Goal: Transaction & Acquisition: Purchase product/service

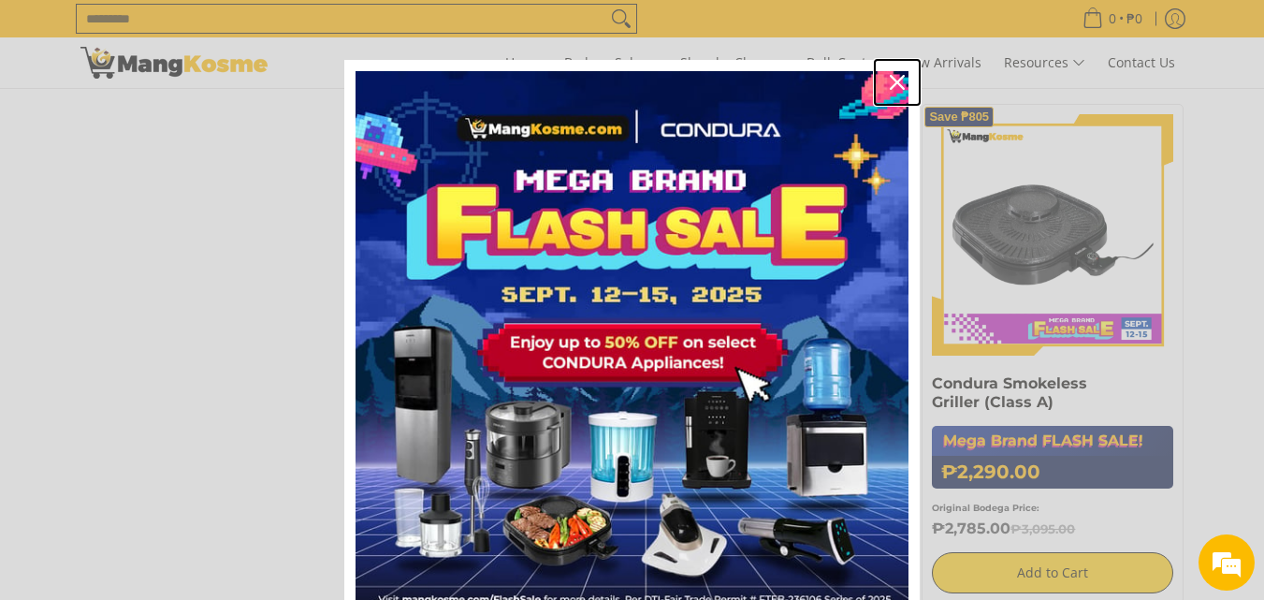
click at [894, 80] on icon "close icon" at bounding box center [897, 82] width 15 height 15
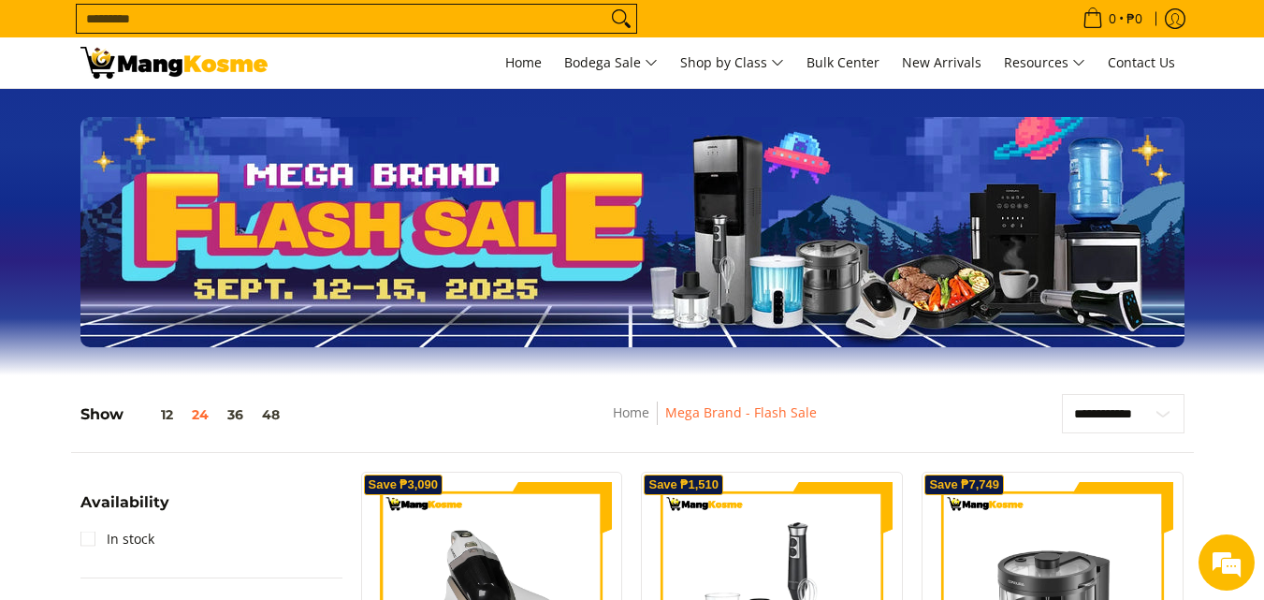
click at [491, 239] on div "Slideshow with text Display large images and promotional text" at bounding box center [632, 232] width 1104 height 230
click at [162, 421] on button "12" at bounding box center [153, 414] width 59 height 15
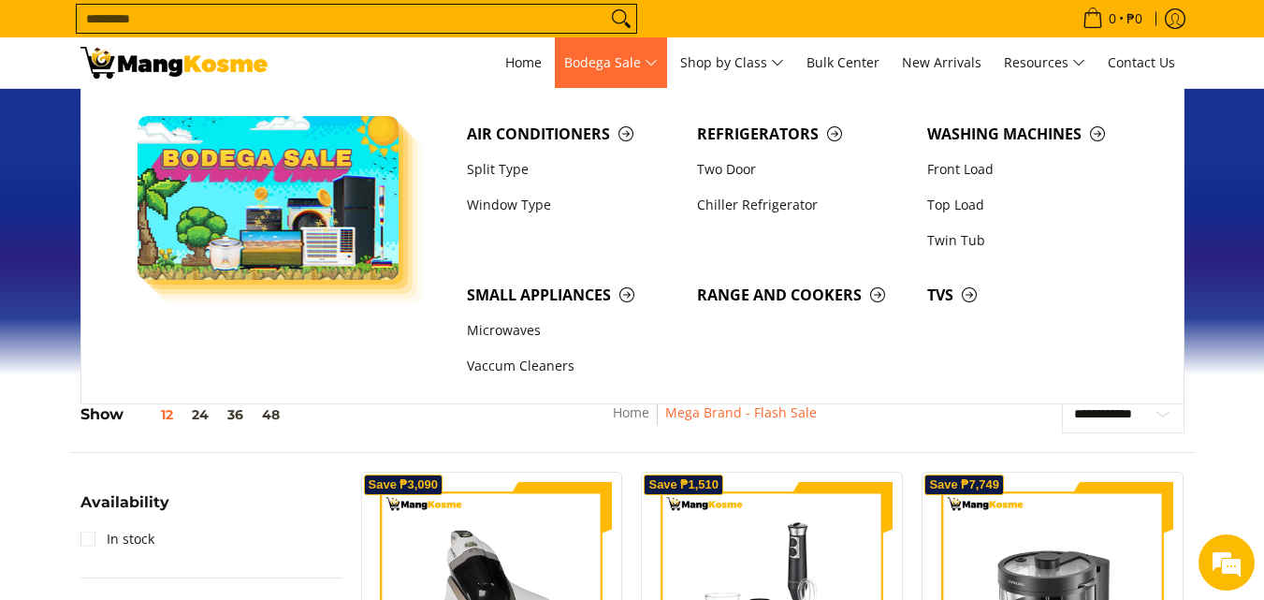
click at [577, 58] on span "Bodega Sale" at bounding box center [611, 62] width 94 height 23
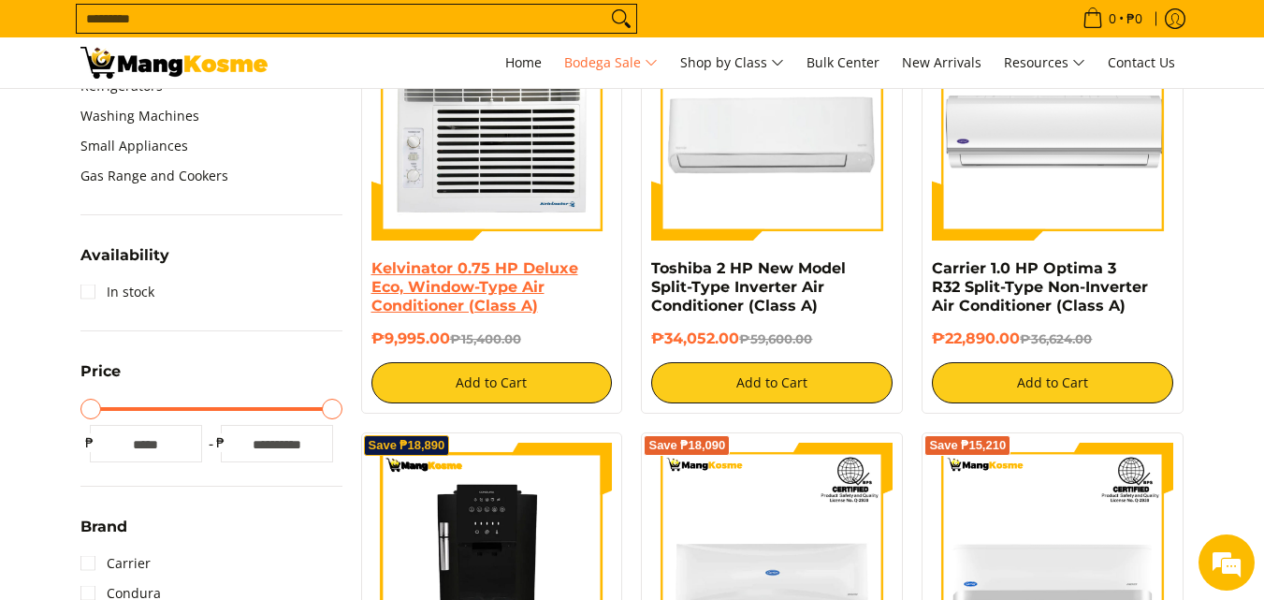
scroll to position [749, 0]
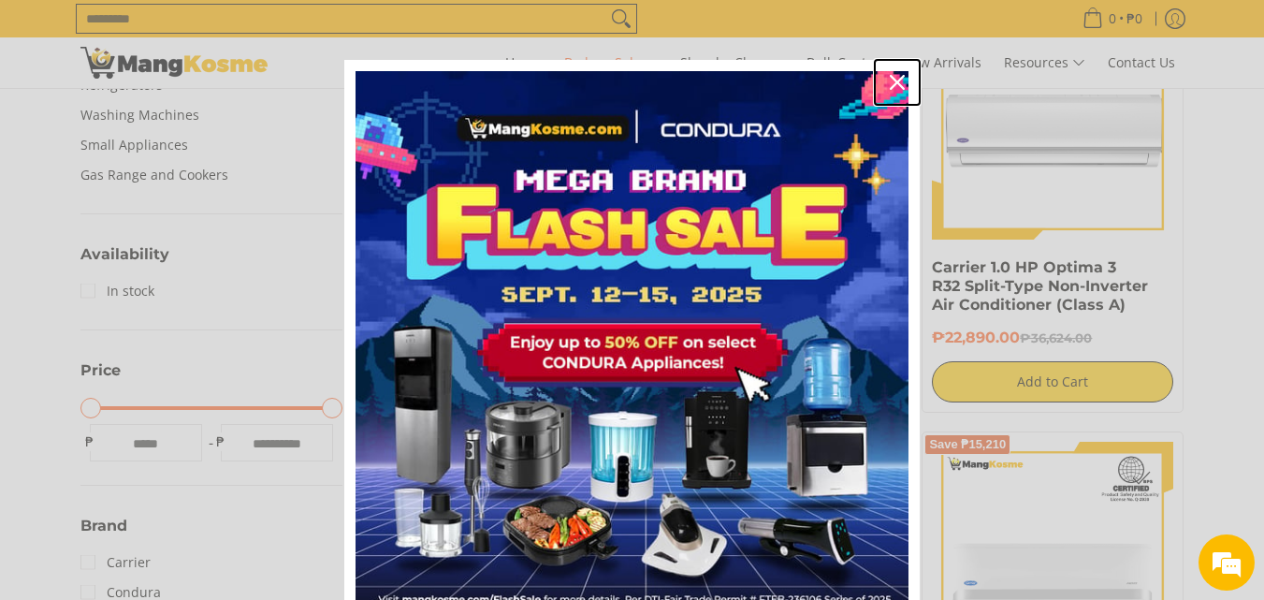
drag, startPoint x: 895, startPoint y: 80, endPoint x: 859, endPoint y: 95, distance: 38.6
click at [895, 80] on icon "close icon" at bounding box center [897, 82] width 15 height 15
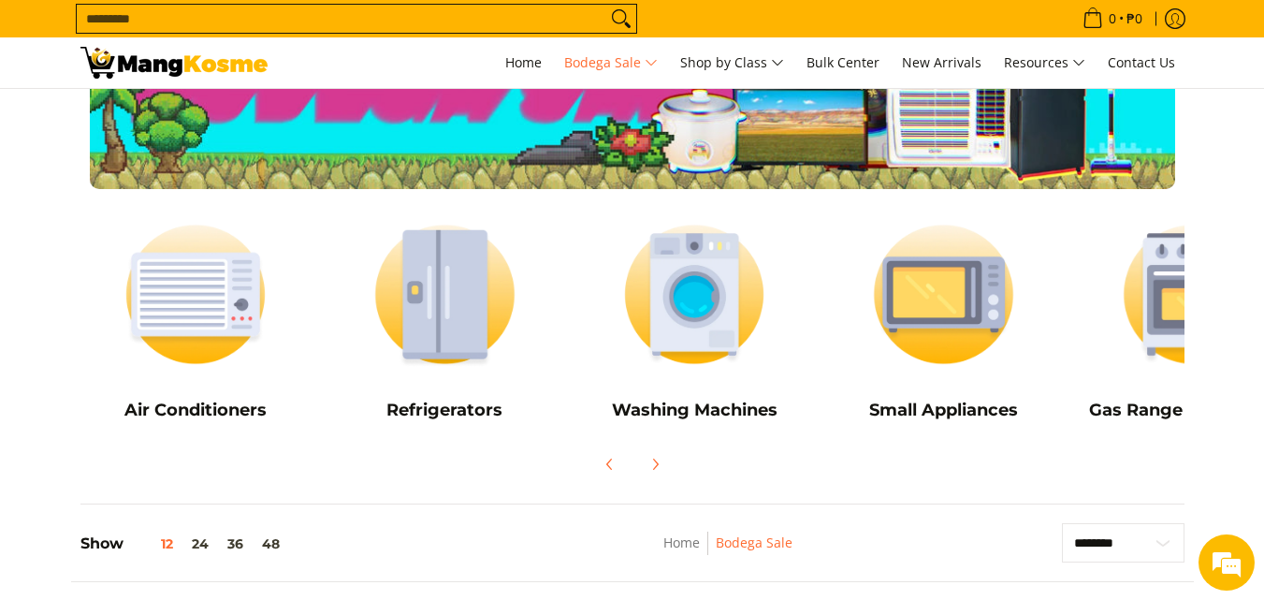
scroll to position [0, 0]
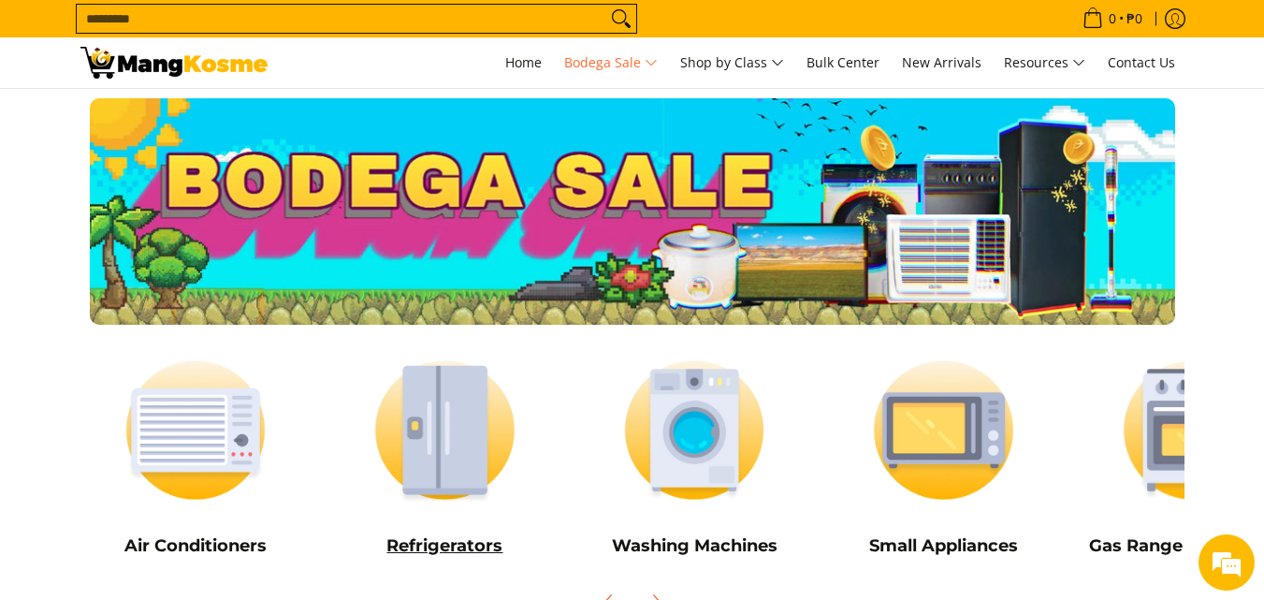
click at [422, 461] on img at bounding box center [444, 429] width 231 height 173
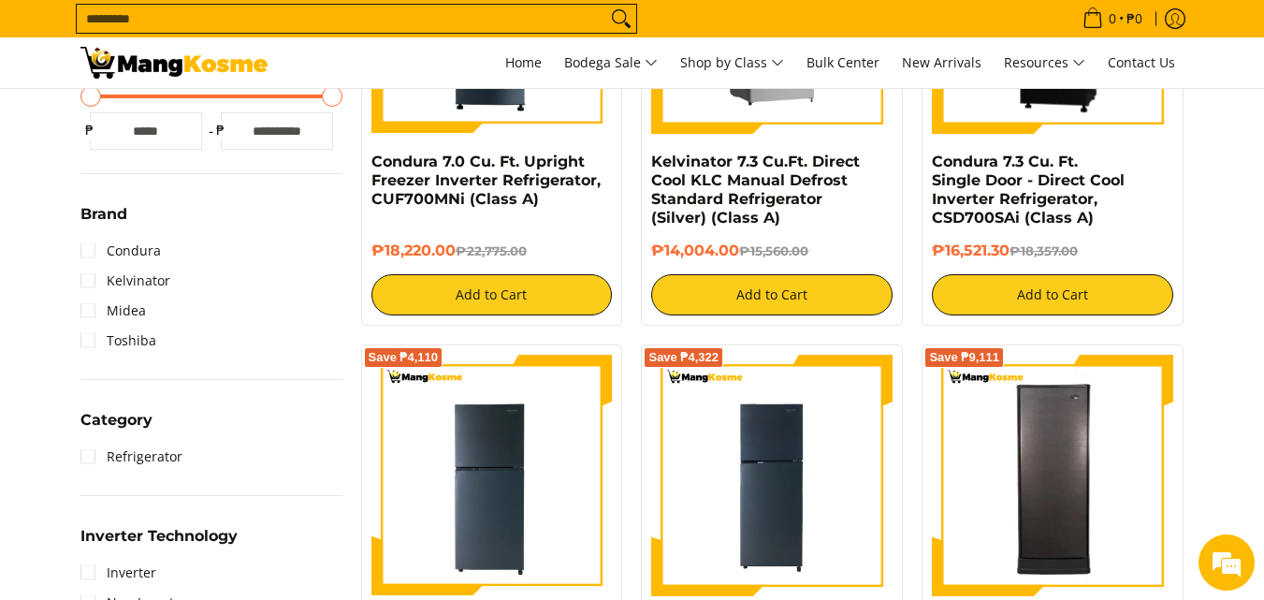
scroll to position [749, 0]
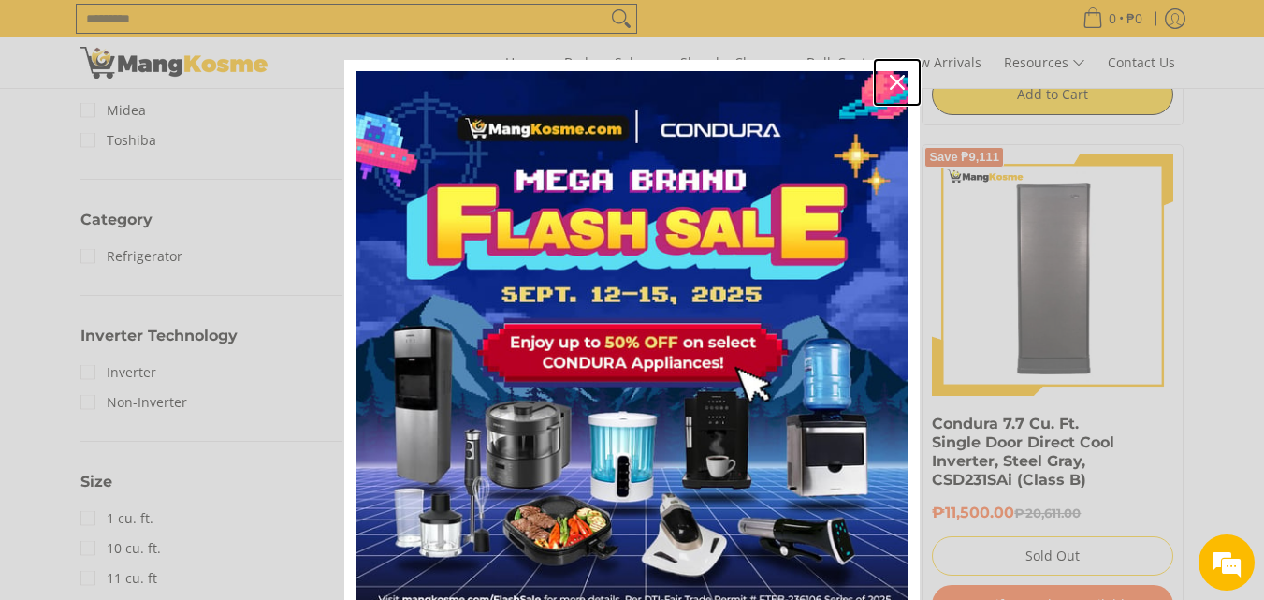
click at [890, 85] on icon "close icon" at bounding box center [897, 82] width 15 height 15
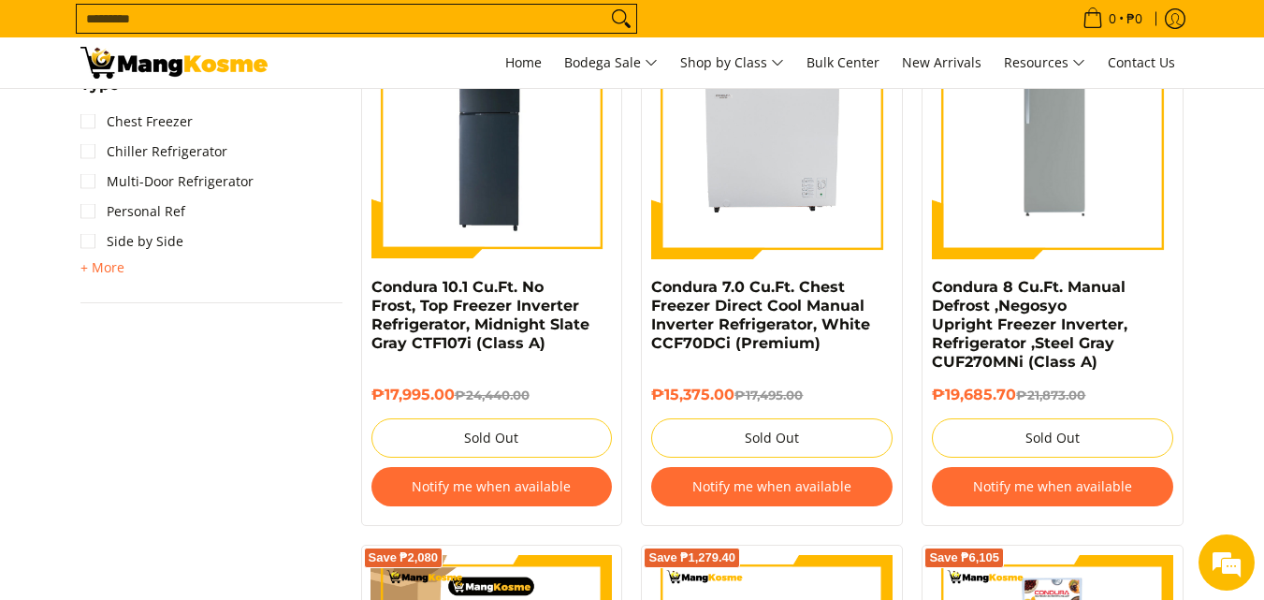
scroll to position [0, 0]
